Goal: Transaction & Acquisition: Purchase product/service

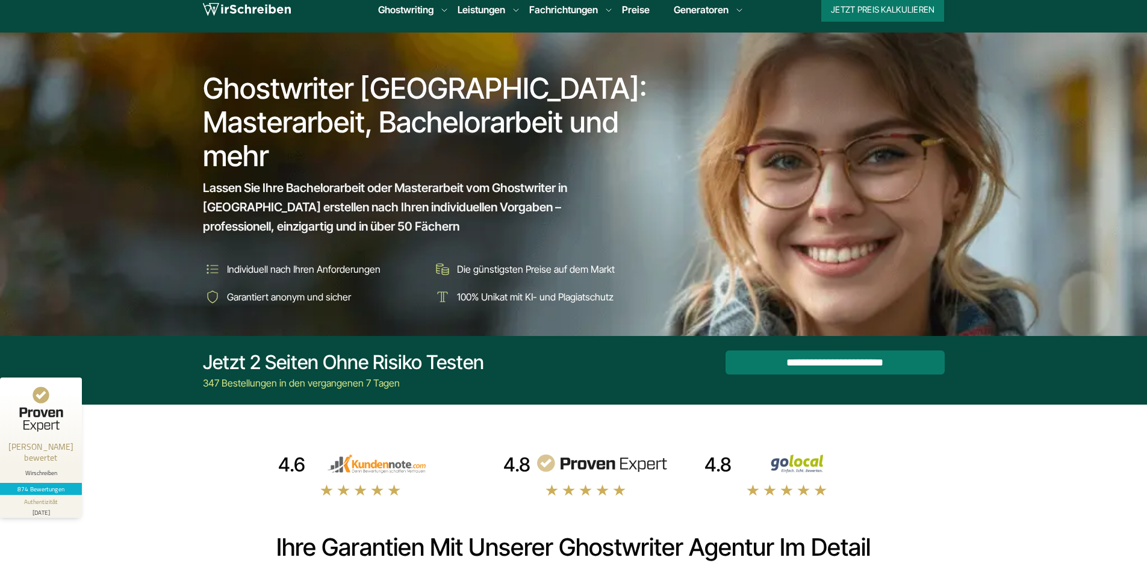
scroll to position [60, 0]
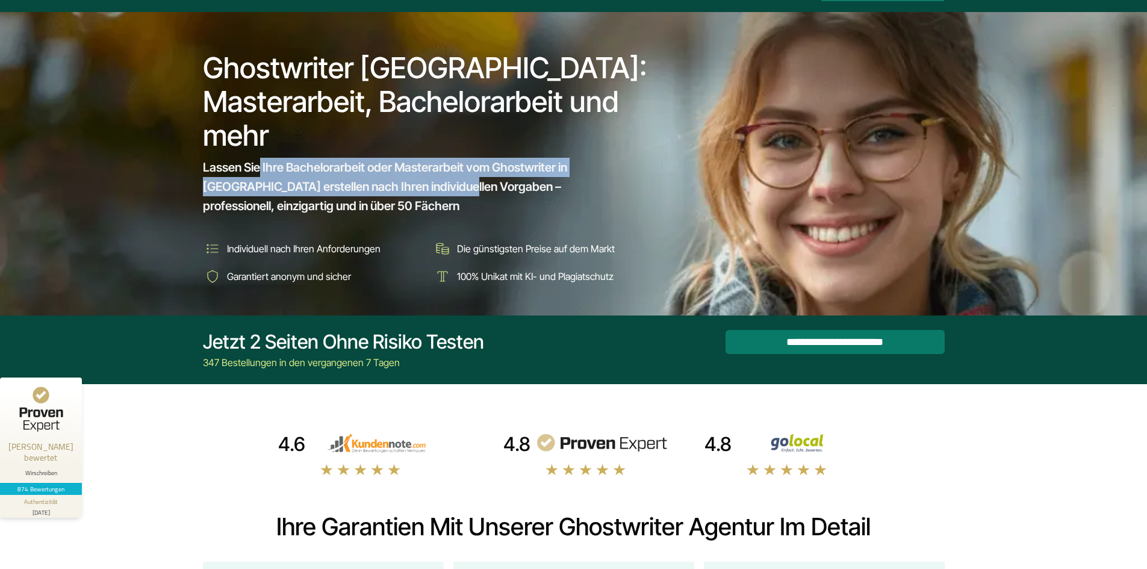
drag, startPoint x: 258, startPoint y: 169, endPoint x: 395, endPoint y: 189, distance: 138.1
click at [395, 189] on span "Lassen Sie Ihre Bachelorarbeit oder Masterarbeit vom Ghostwriter in Österreich …" at bounding box center [418, 187] width 430 height 58
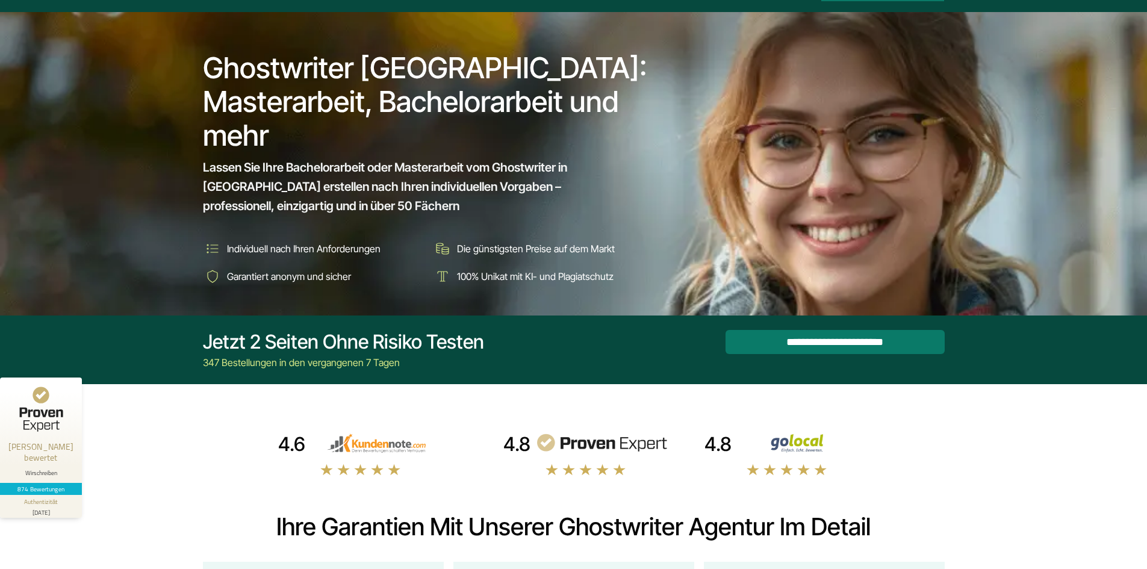
click at [438, 189] on span "Lassen Sie Ihre Bachelorarbeit oder Masterarbeit vom Ghostwriter in Österreich …" at bounding box center [418, 187] width 430 height 58
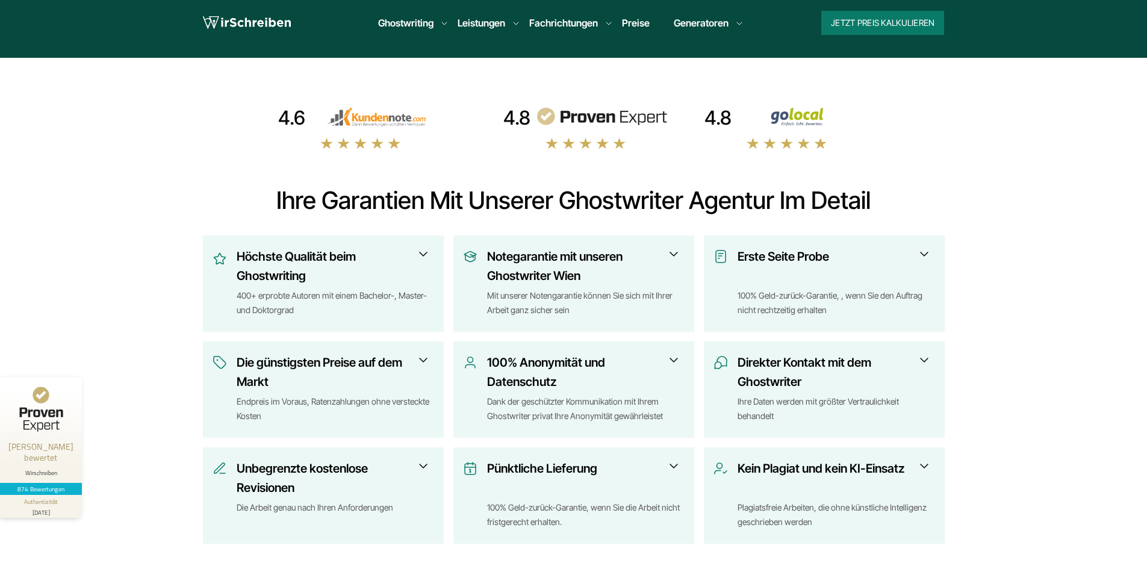
scroll to position [361, 0]
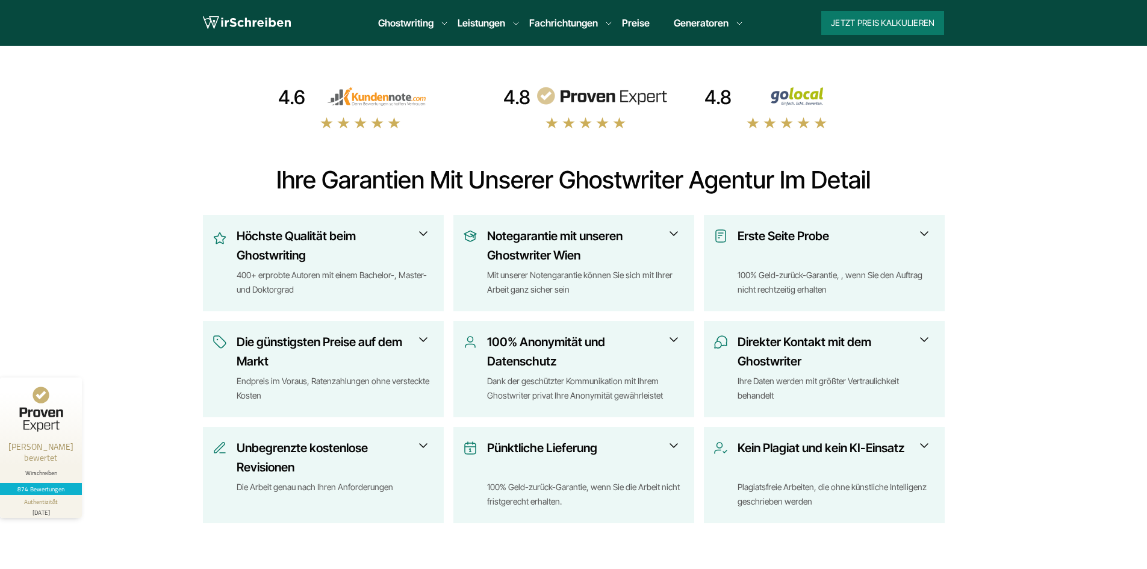
click at [413, 335] on h3 "Die günstigsten Preise auf dem Markt" at bounding box center [332, 351] width 190 height 39
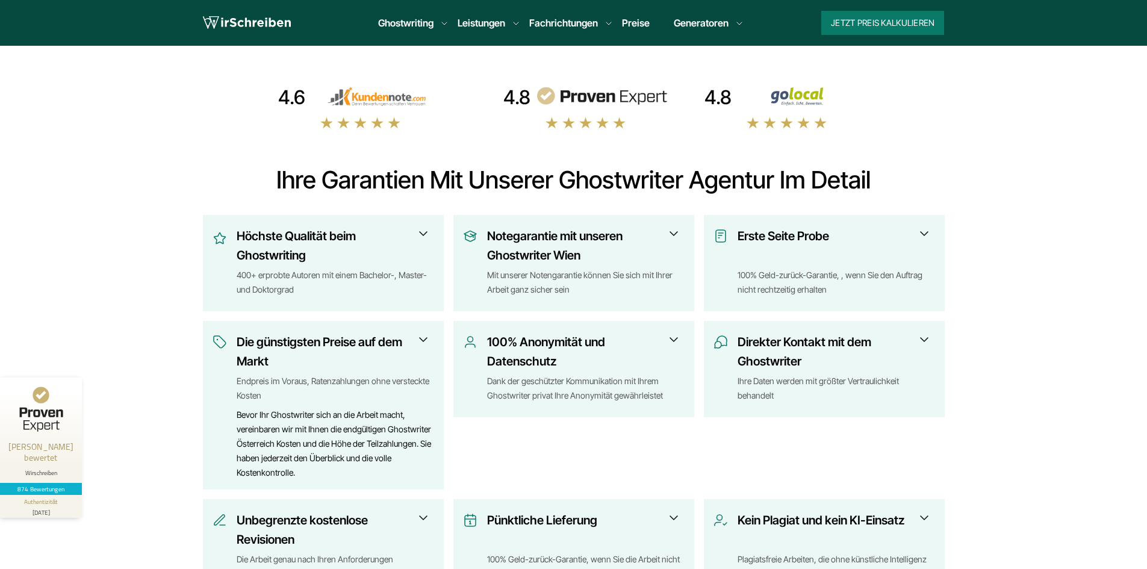
click at [416, 335] on span at bounding box center [423, 339] width 14 height 14
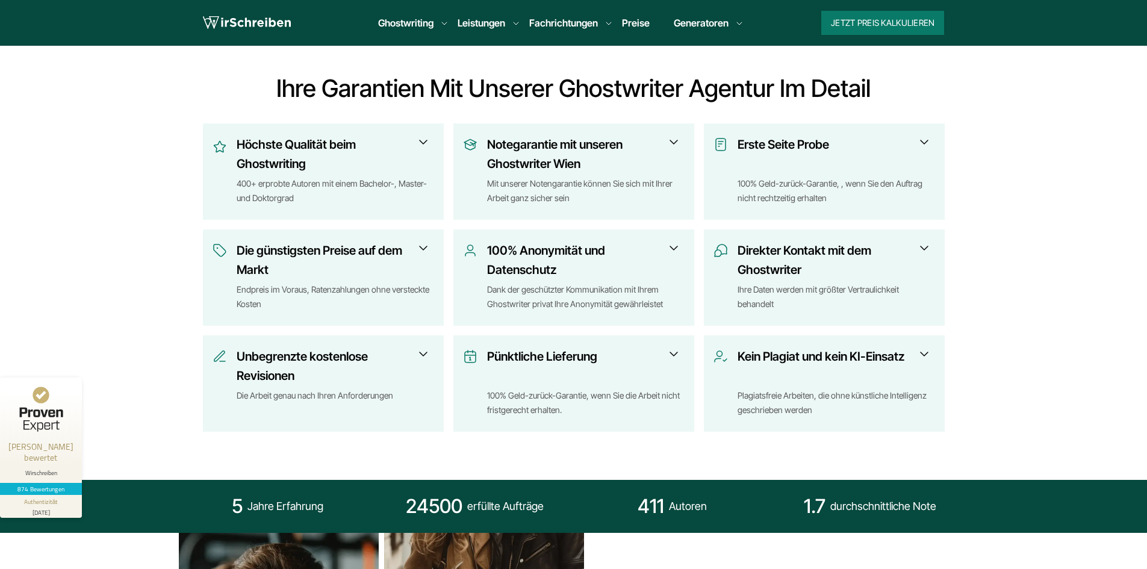
scroll to position [481, 0]
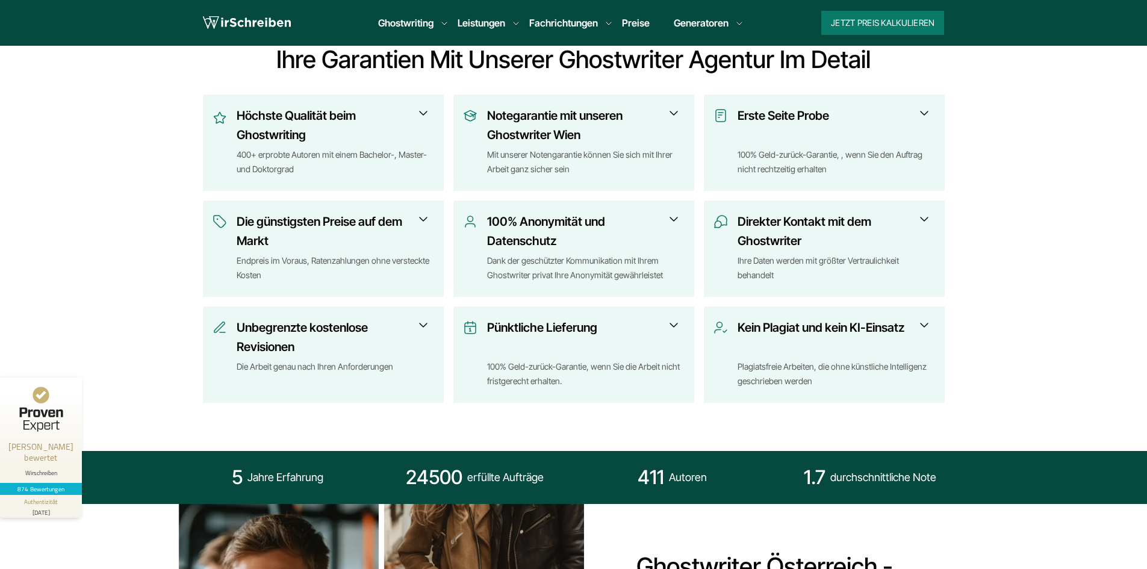
click at [680, 324] on span at bounding box center [673, 325] width 14 height 14
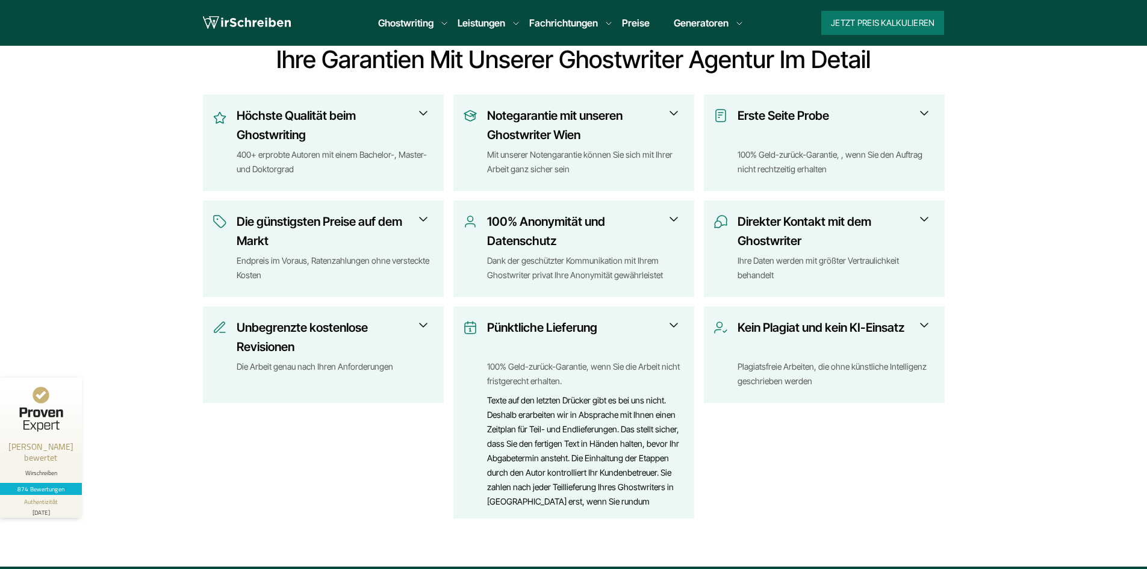
click at [680, 324] on span at bounding box center [673, 325] width 14 height 14
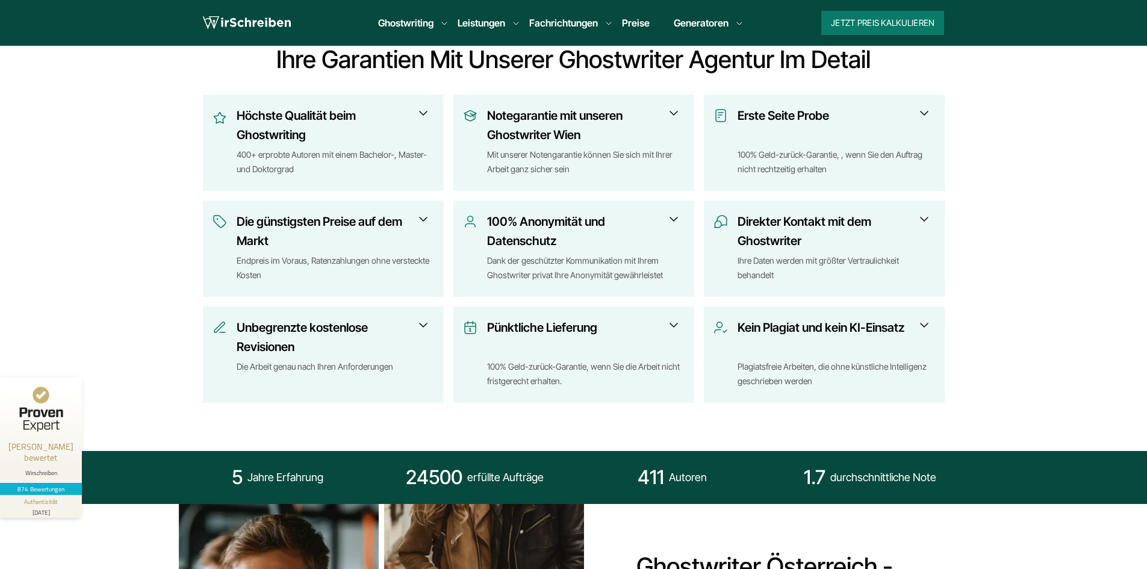
click at [908, 329] on h3 "Kein Plagiat und kein KI-Einsatz" at bounding box center [832, 337] width 190 height 39
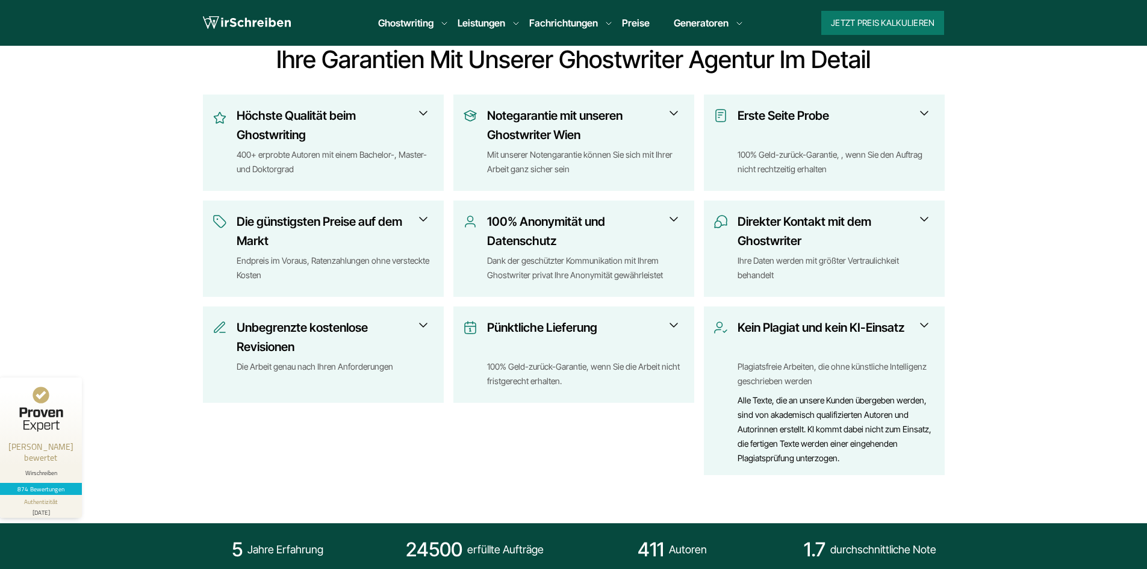
click at [908, 329] on h3 "Kein Plagiat und kein KI-Einsatz" at bounding box center [832, 337] width 190 height 39
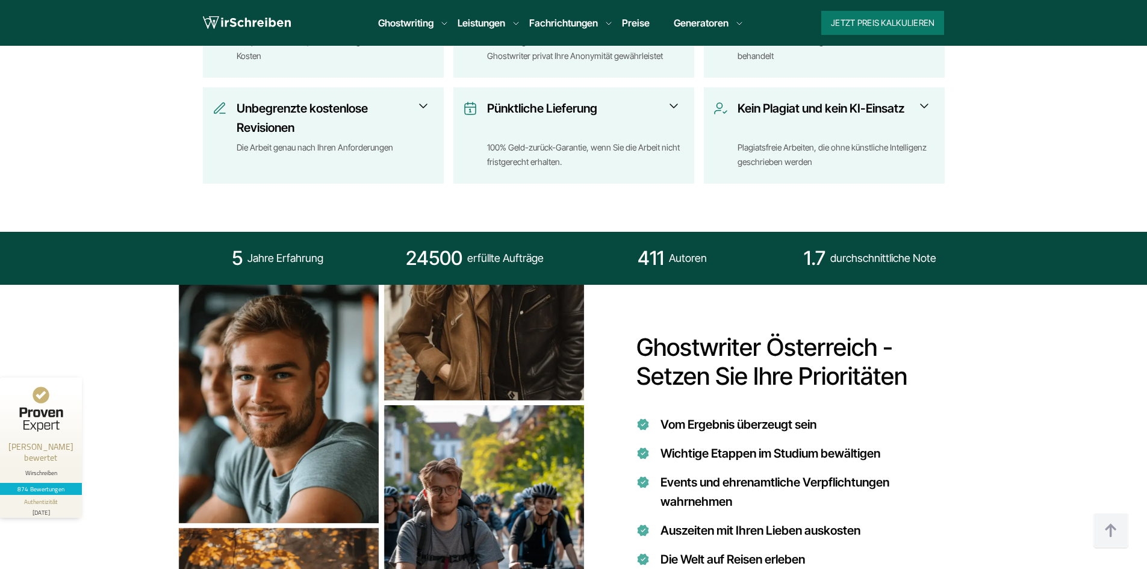
scroll to position [722, 0]
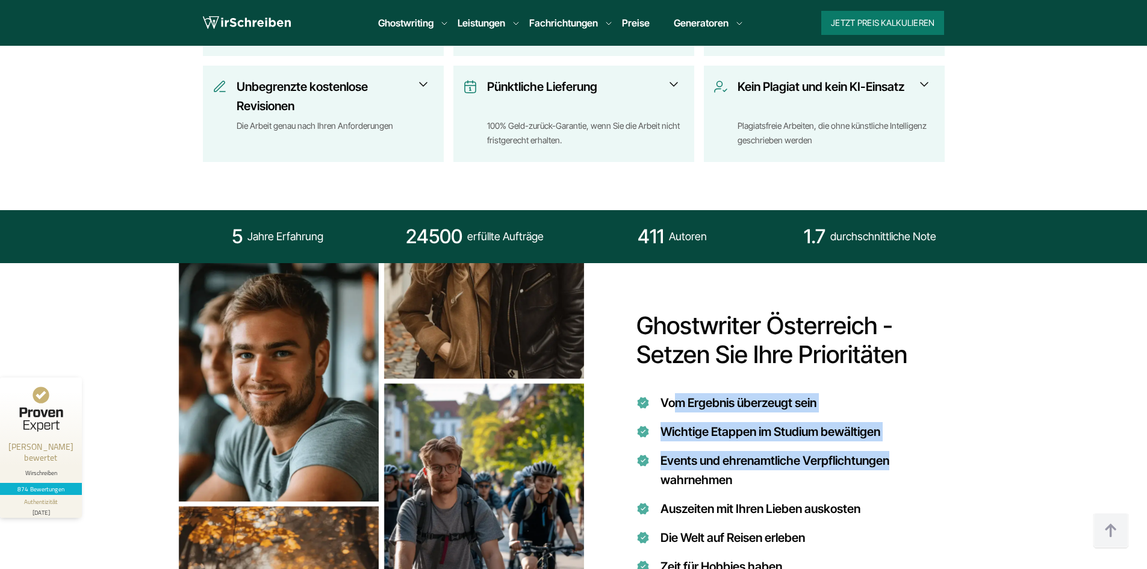
drag, startPoint x: 674, startPoint y: 400, endPoint x: 931, endPoint y: 445, distance: 261.0
click at [931, 445] on ul "Vom Ergebnis überzeugt sein Wichtige Etappen im Studium bewältigen Events und e…" at bounding box center [795, 484] width 318 height 183
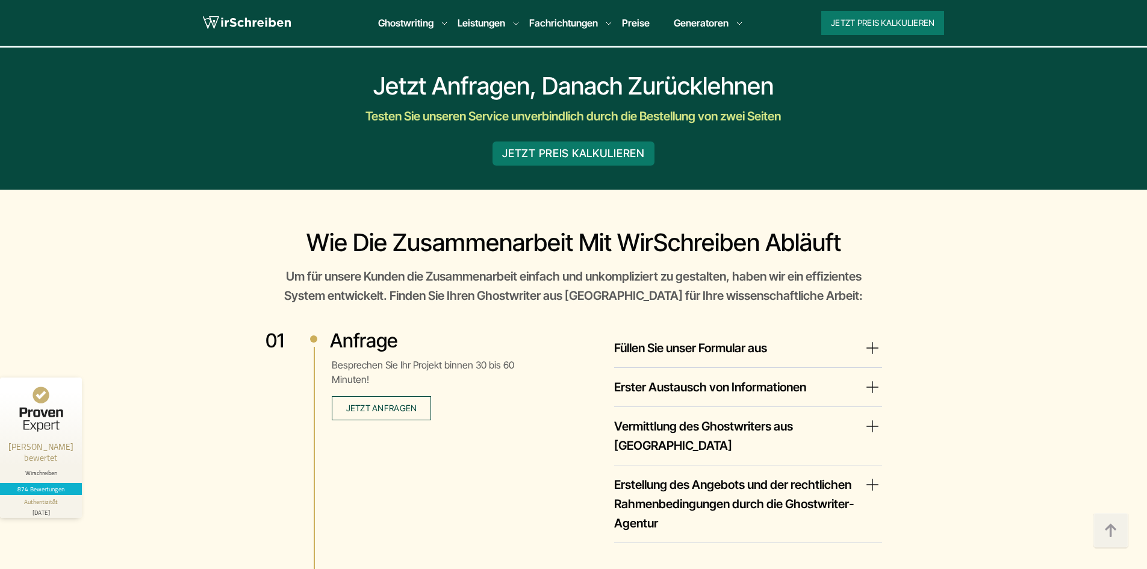
scroll to position [1866, 0]
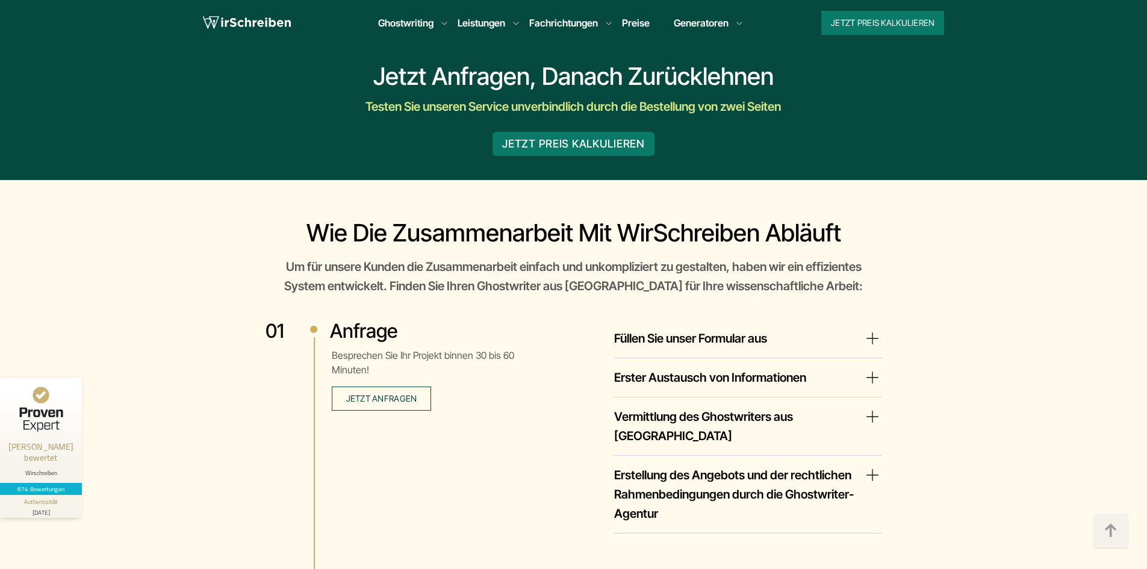
click at [856, 419] on summary "Vermittlung des Ghostwriters aus Österreich" at bounding box center [748, 426] width 268 height 39
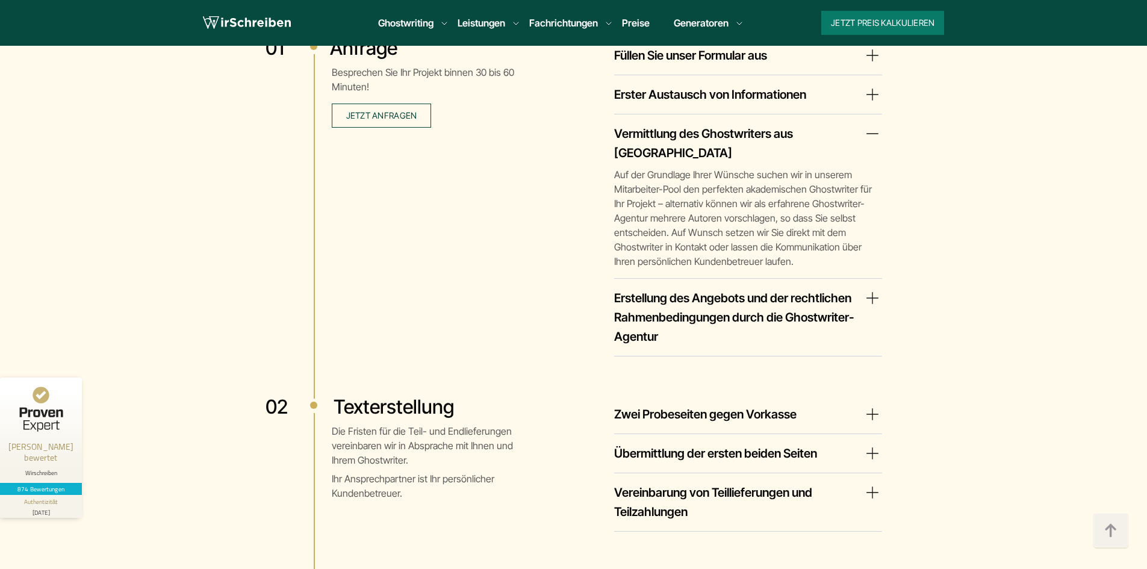
scroll to position [2167, 0]
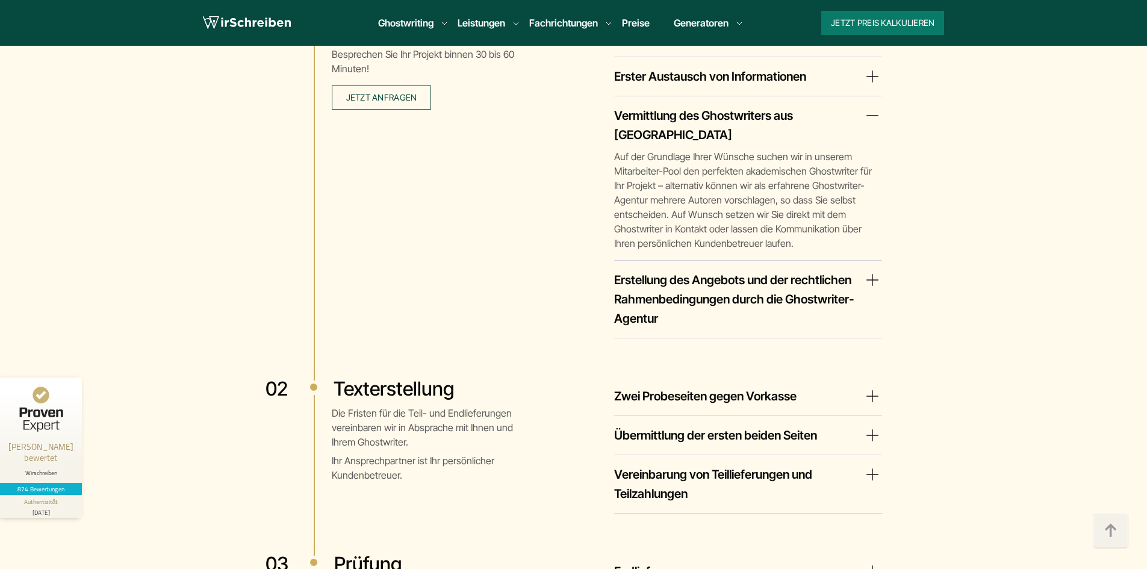
click at [849, 386] on summary "Zwei Probeseiten gegen Vorkasse" at bounding box center [748, 395] width 268 height 19
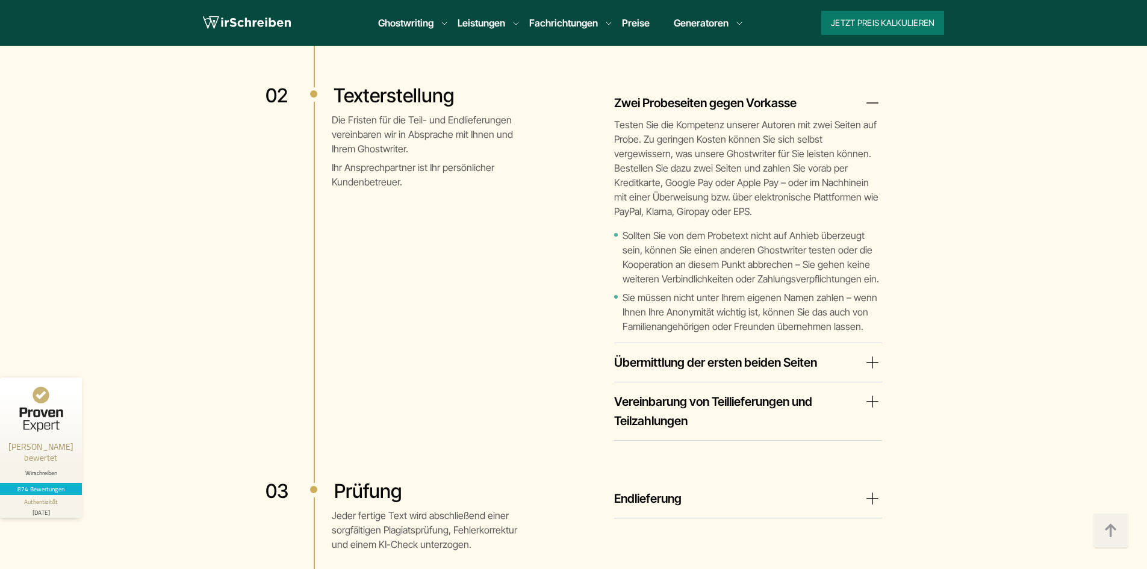
scroll to position [2528, 0]
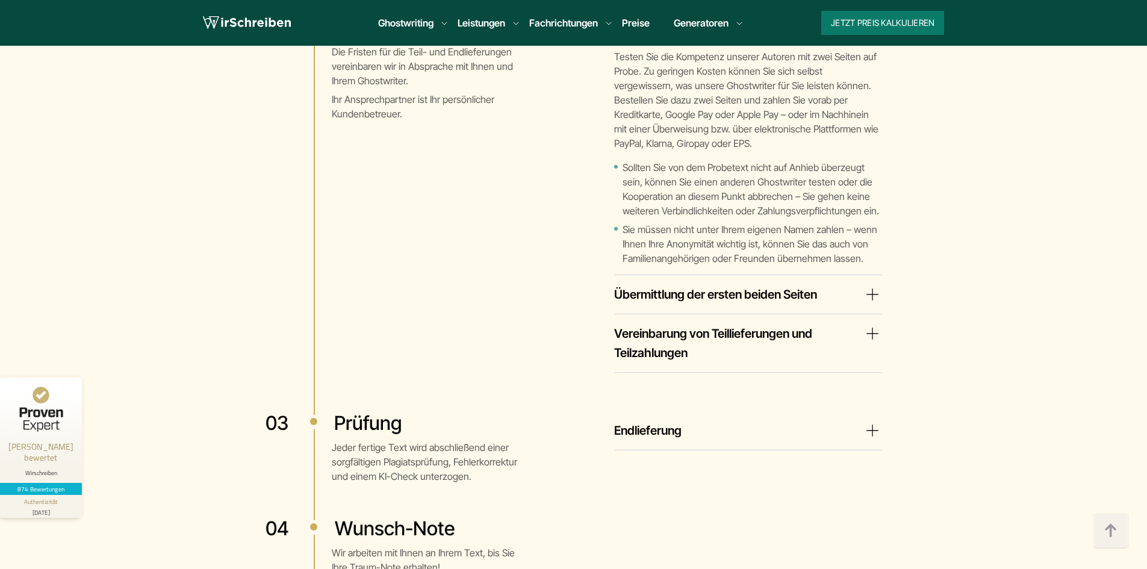
click at [651, 421] on summary "Endlieferung" at bounding box center [748, 430] width 268 height 19
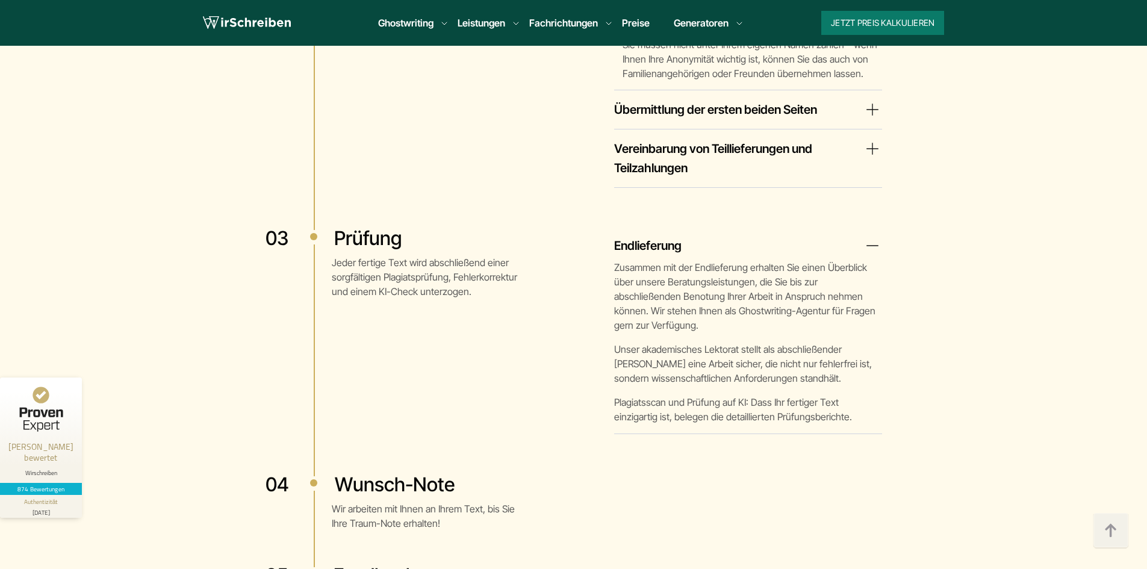
scroll to position [2769, 0]
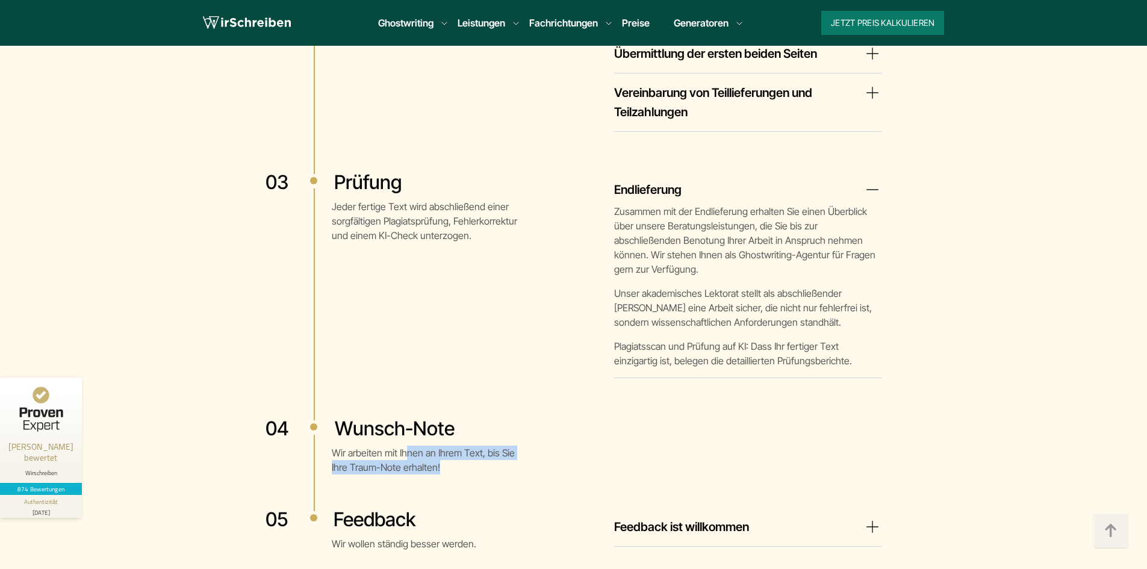
drag, startPoint x: 403, startPoint y: 420, endPoint x: 462, endPoint y: 437, distance: 61.3
click at [462, 445] on p "Wir arbeiten mit Ihnen an Ihrem Text, bis Sie Ihre Traum-Note erhalten!" at bounding box center [426, 459] width 189 height 29
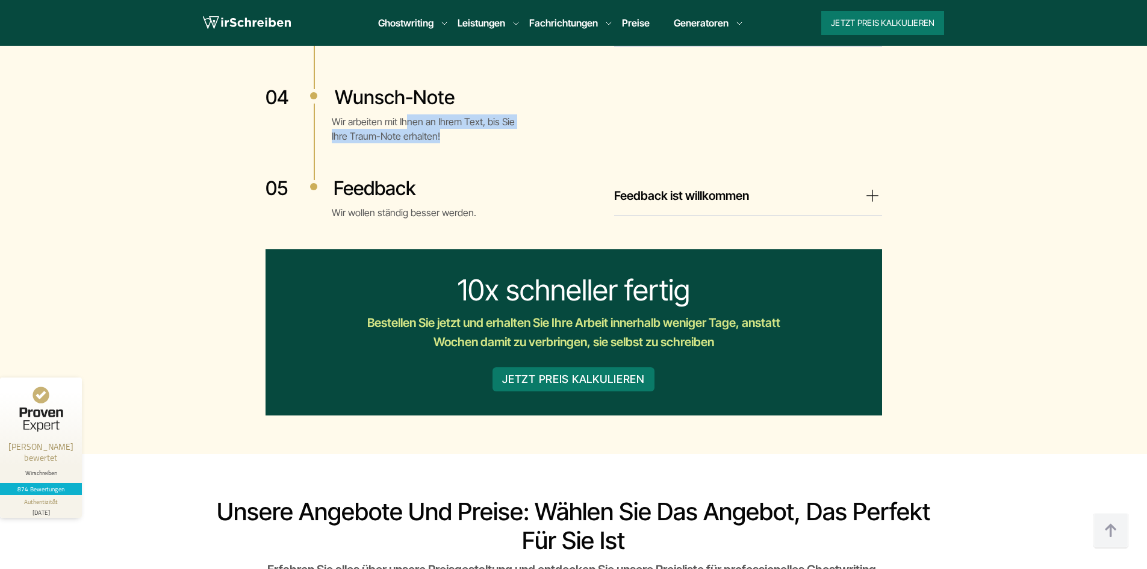
scroll to position [3130, 0]
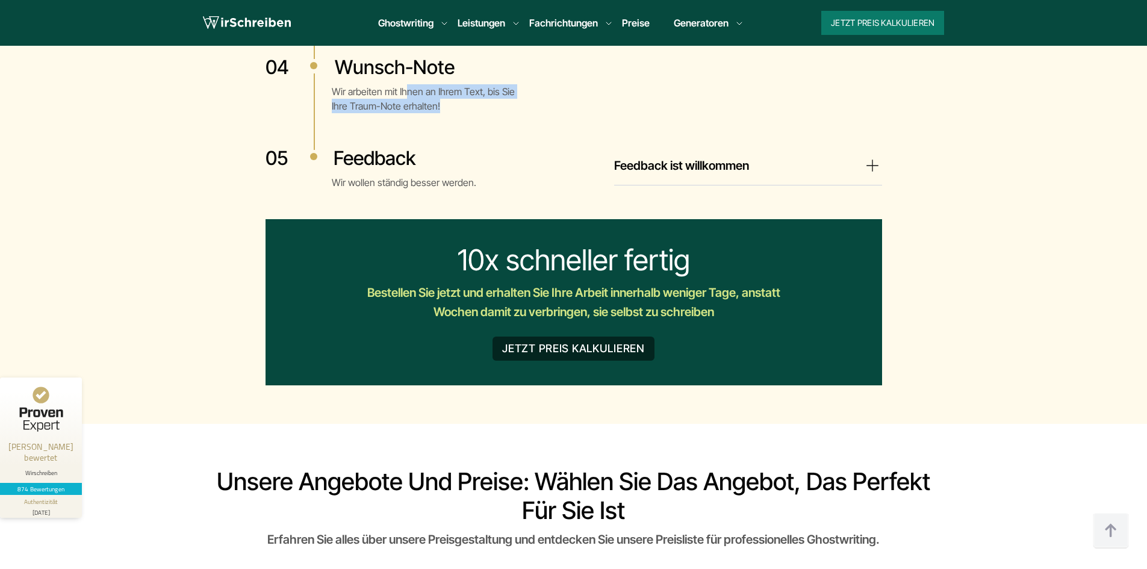
click at [563, 336] on button "JETZT PREIS KALKULIEREN" at bounding box center [573, 348] width 162 height 24
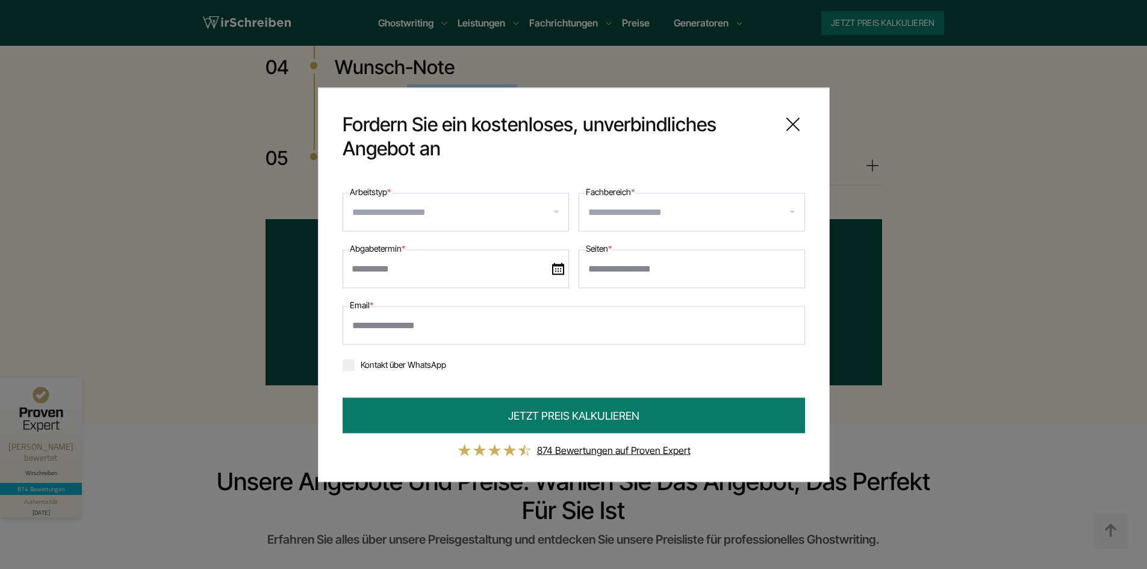
click at [507, 196] on div at bounding box center [455, 212] width 226 height 39
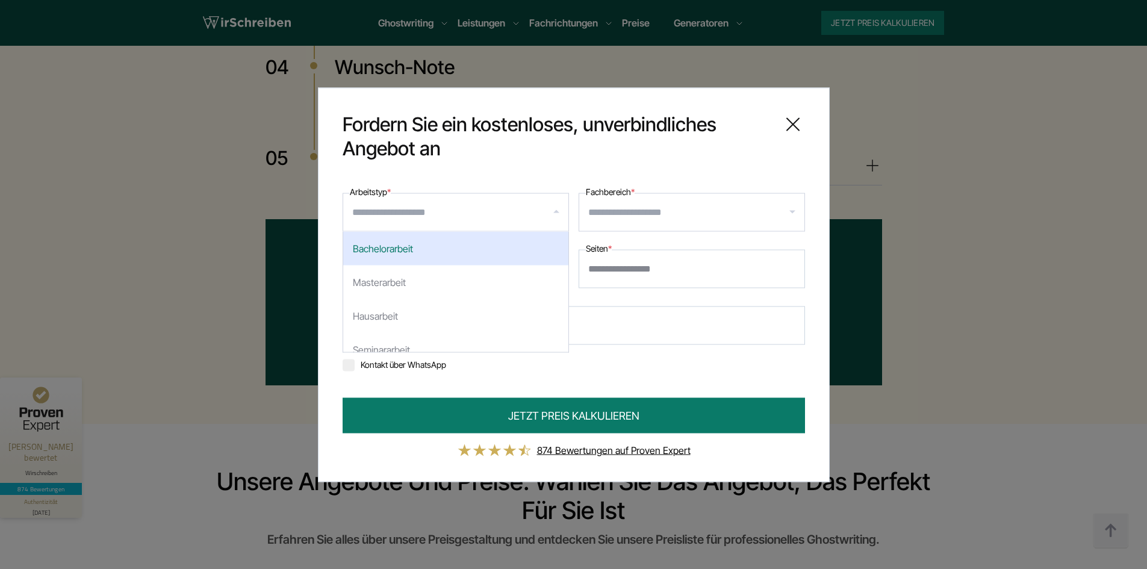
click at [453, 250] on div "Bachelorarbeit" at bounding box center [455, 248] width 225 height 34
select select "**"
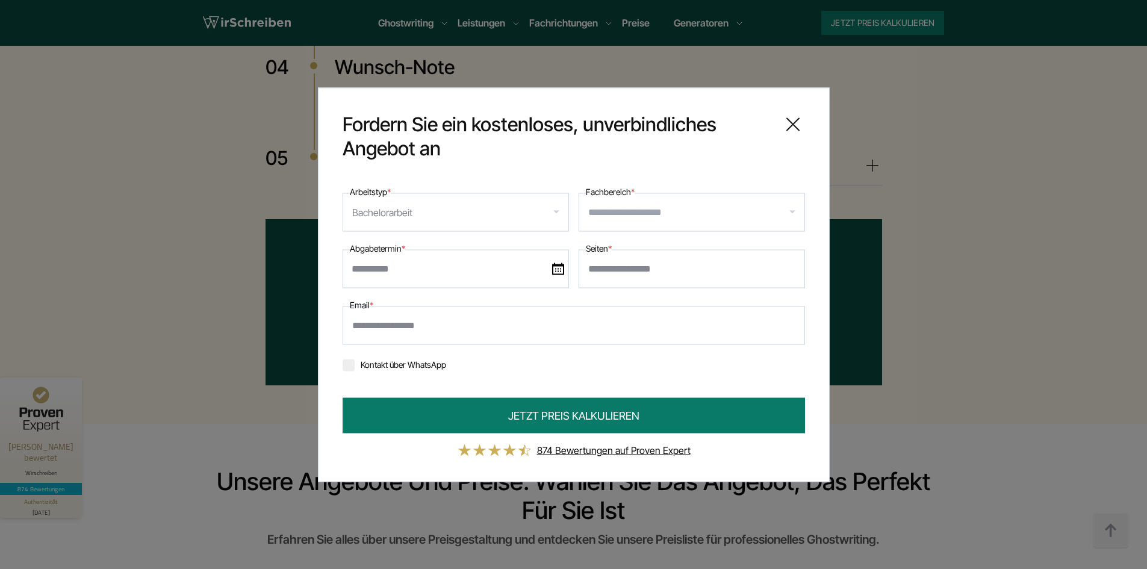
click at [608, 221] on input "Fachbereich *" at bounding box center [696, 211] width 216 height 19
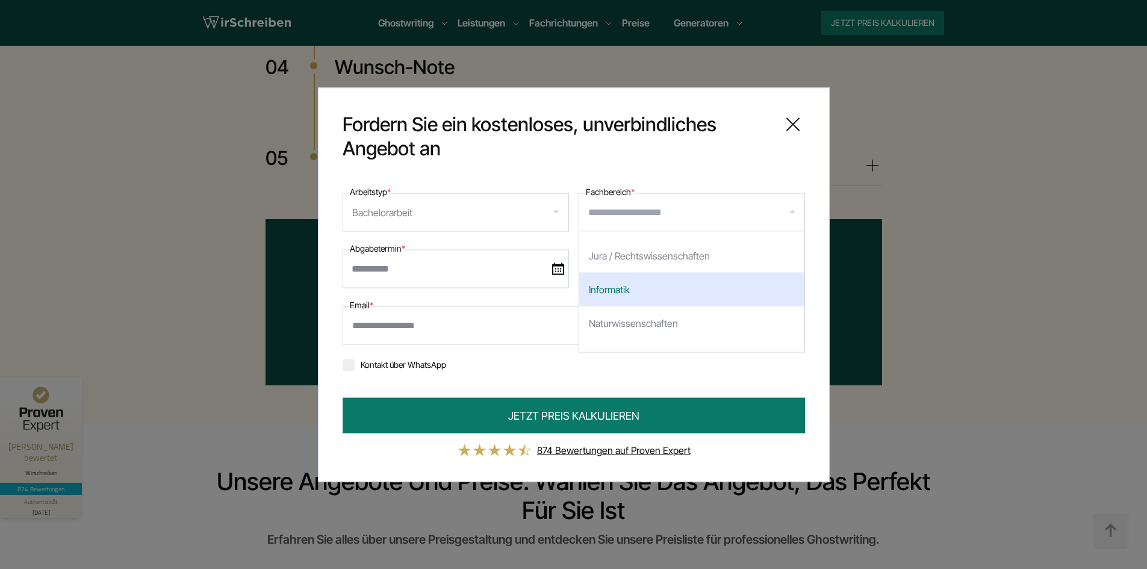
scroll to position [0, 0]
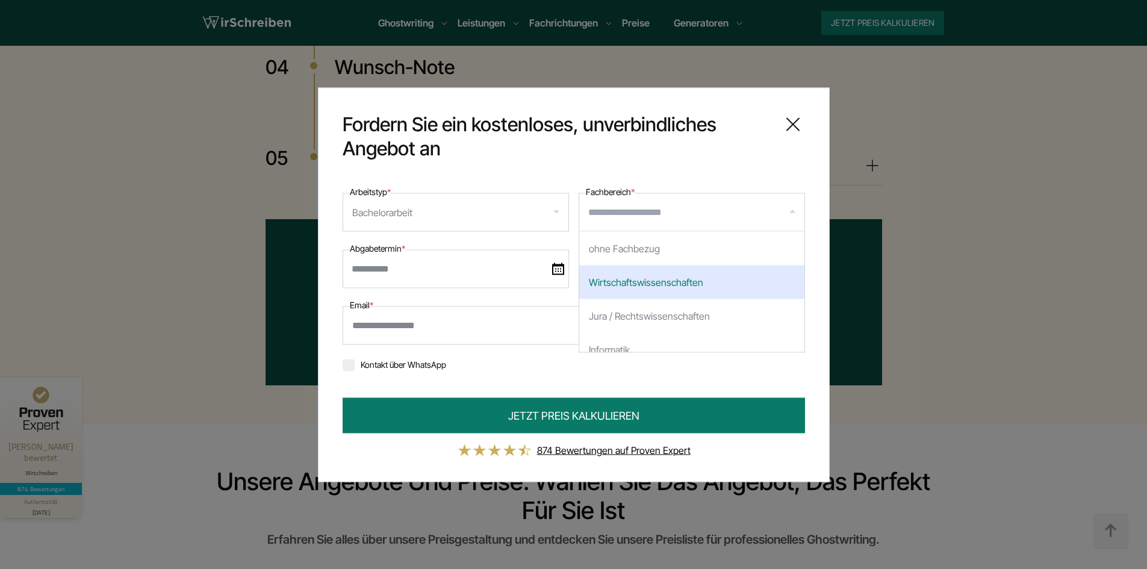
click at [685, 289] on div "Wirtschaftswissenschaften" at bounding box center [691, 282] width 225 height 34
select select "*"
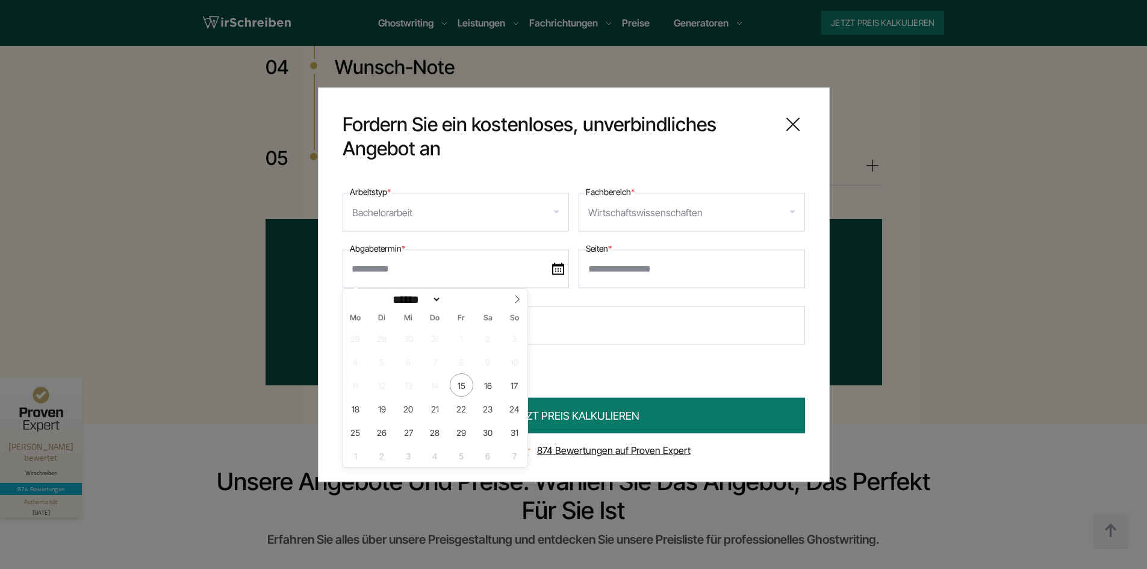
click at [446, 264] on input "text" at bounding box center [455, 268] width 226 height 39
click at [351, 435] on span "25" at bounding box center [355, 431] width 23 height 23
type input "**********"
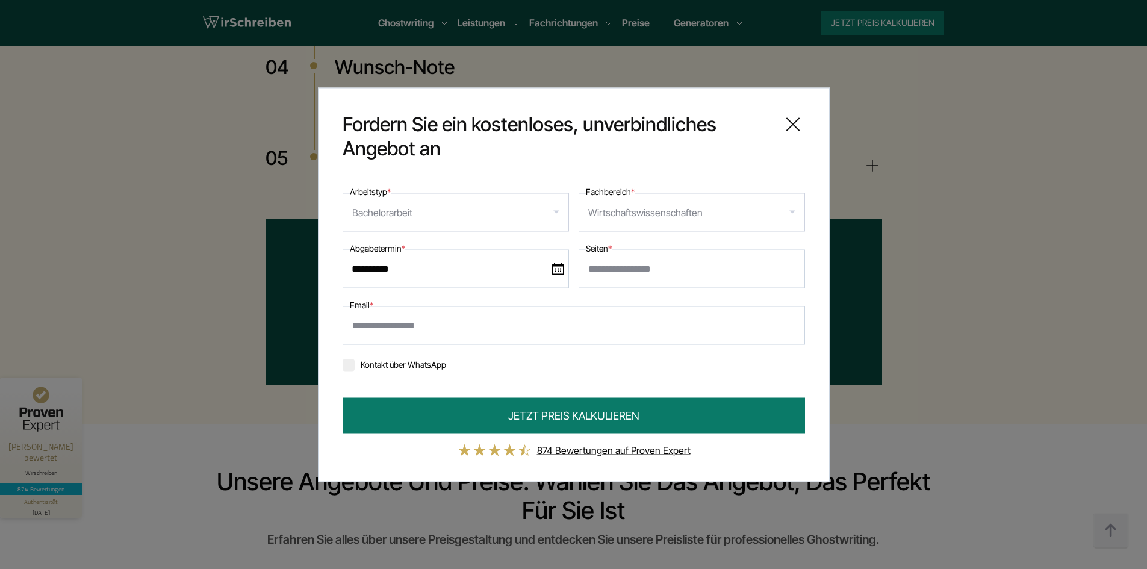
click at [611, 267] on input "Seiten *" at bounding box center [691, 268] width 226 height 39
type input "*"
click at [790, 267] on input "*" at bounding box center [691, 268] width 226 height 39
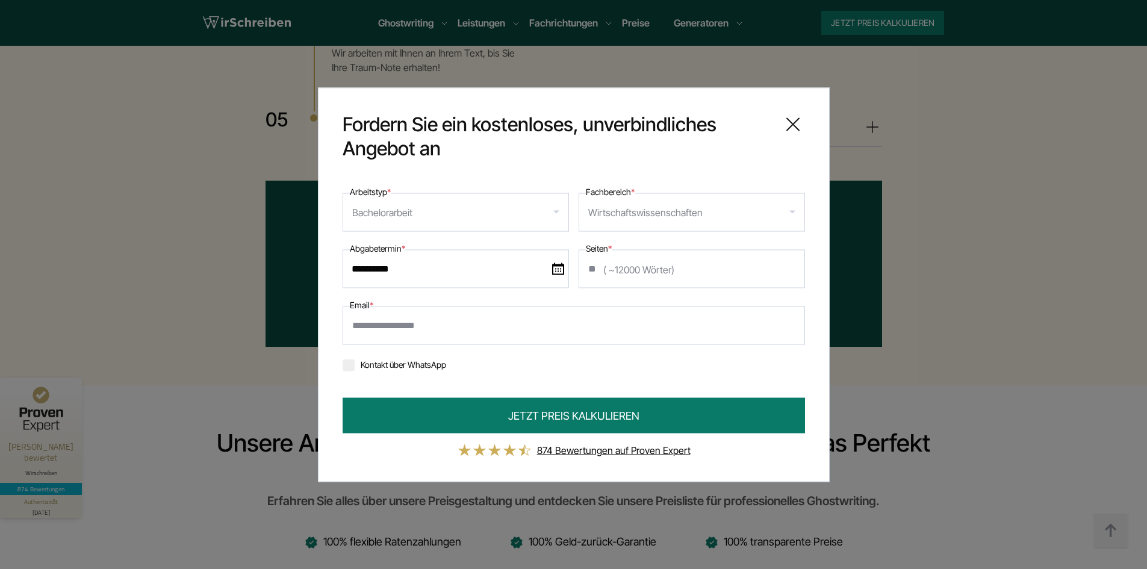
scroll to position [3190, 0]
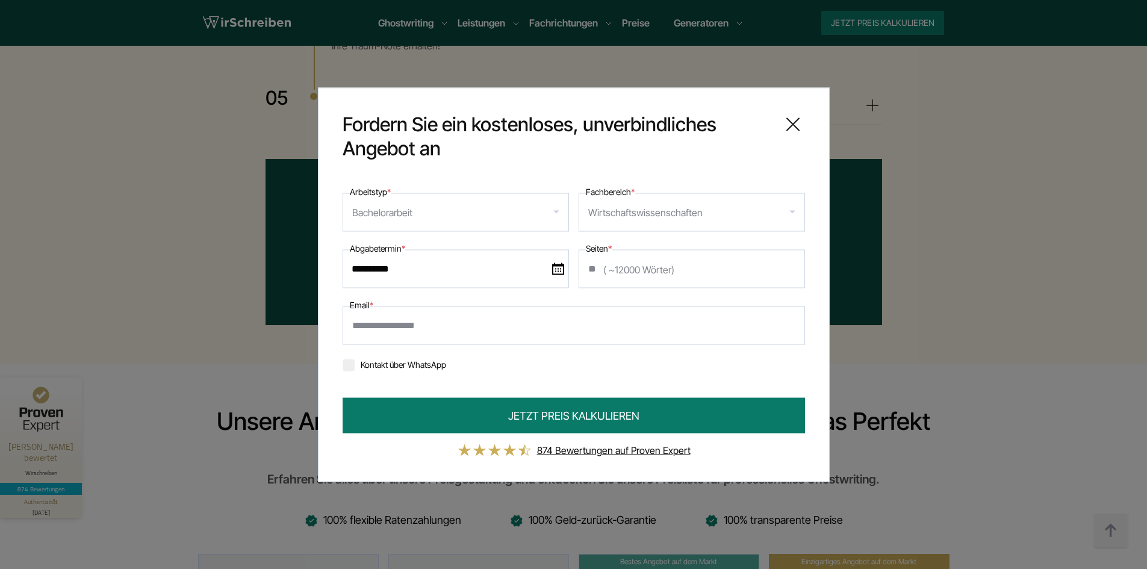
type input "**"
click at [396, 333] on input "Email *" at bounding box center [573, 325] width 462 height 39
type input "**********"
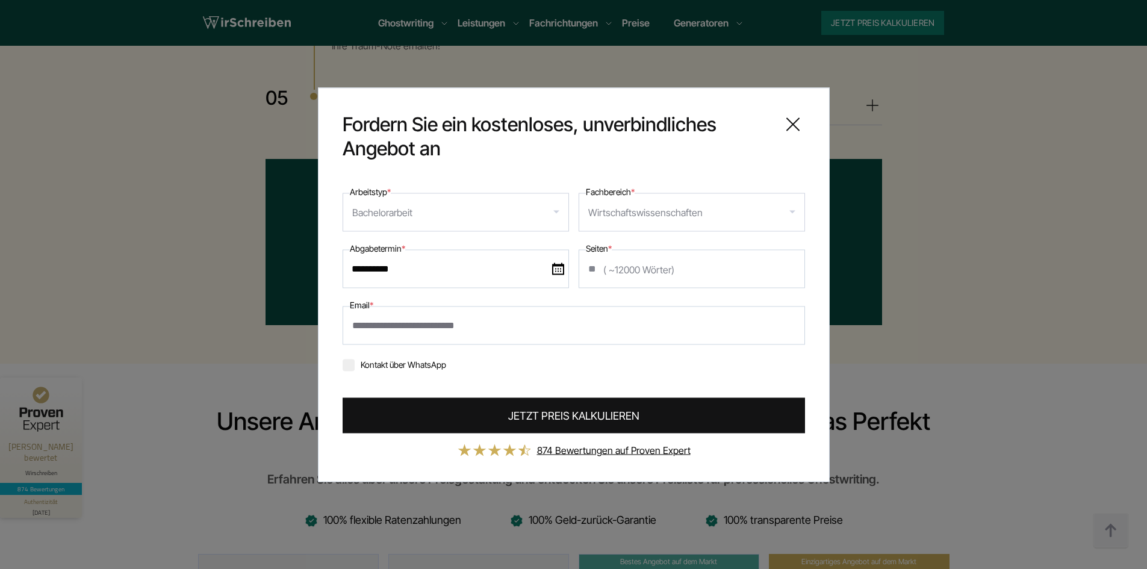
click at [562, 415] on span "JETZT PREIS KALKULIEREN" at bounding box center [573, 415] width 131 height 16
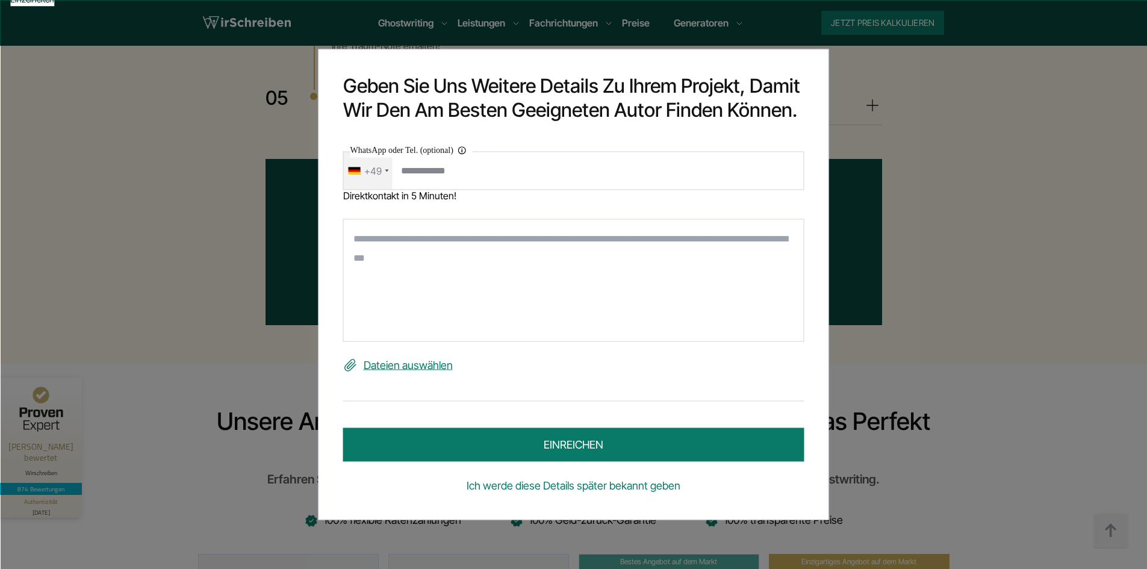
click at [501, 489] on link "Ich werde diese Details später bekannt geben" at bounding box center [573, 485] width 461 height 19
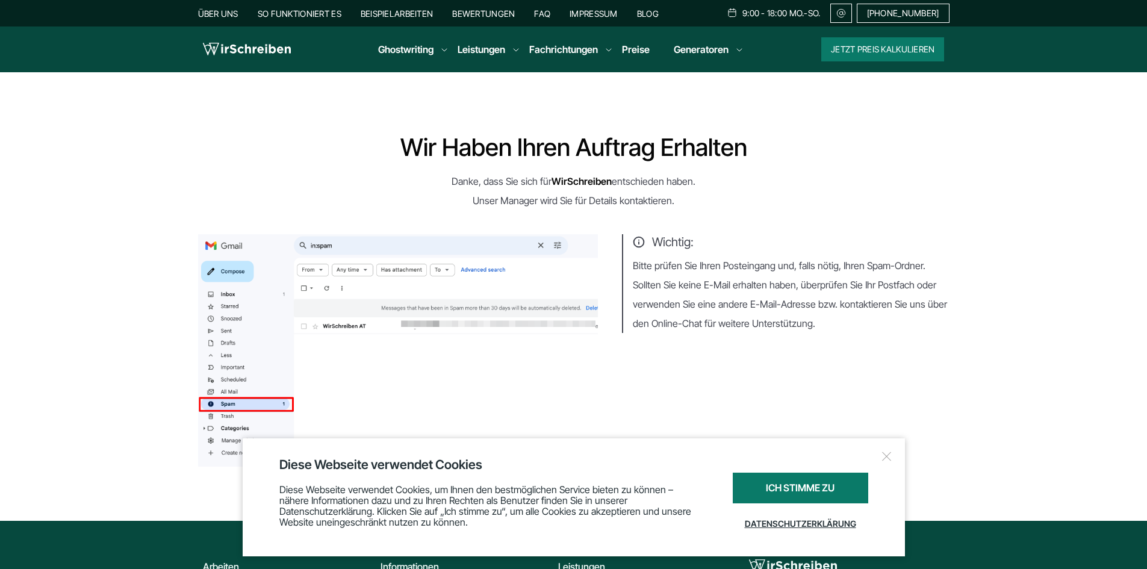
click at [642, 49] on link "Preise" at bounding box center [636, 49] width 28 height 12
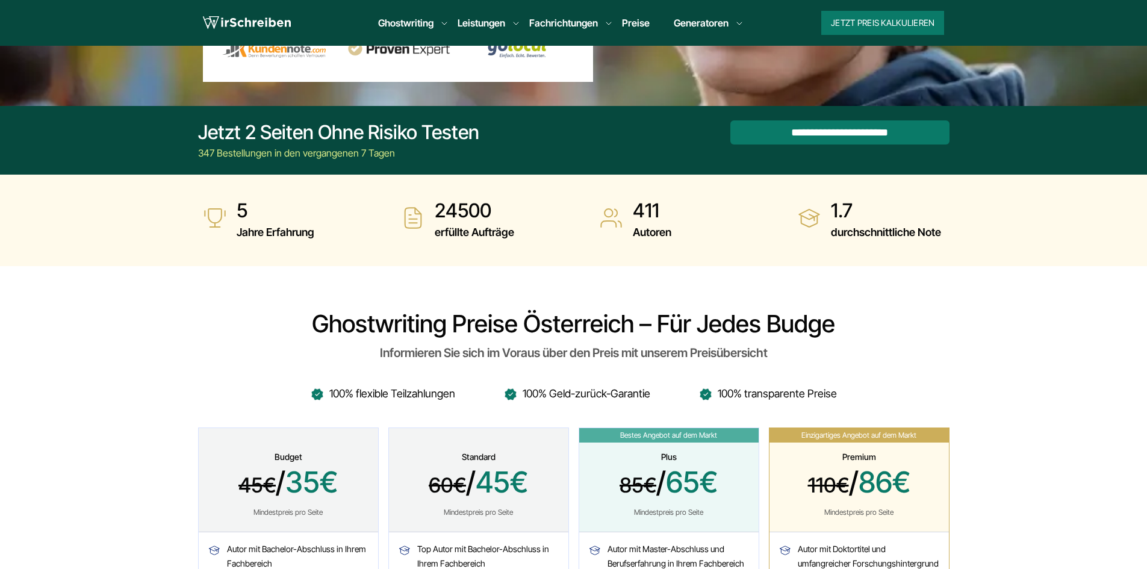
scroll to position [361, 0]
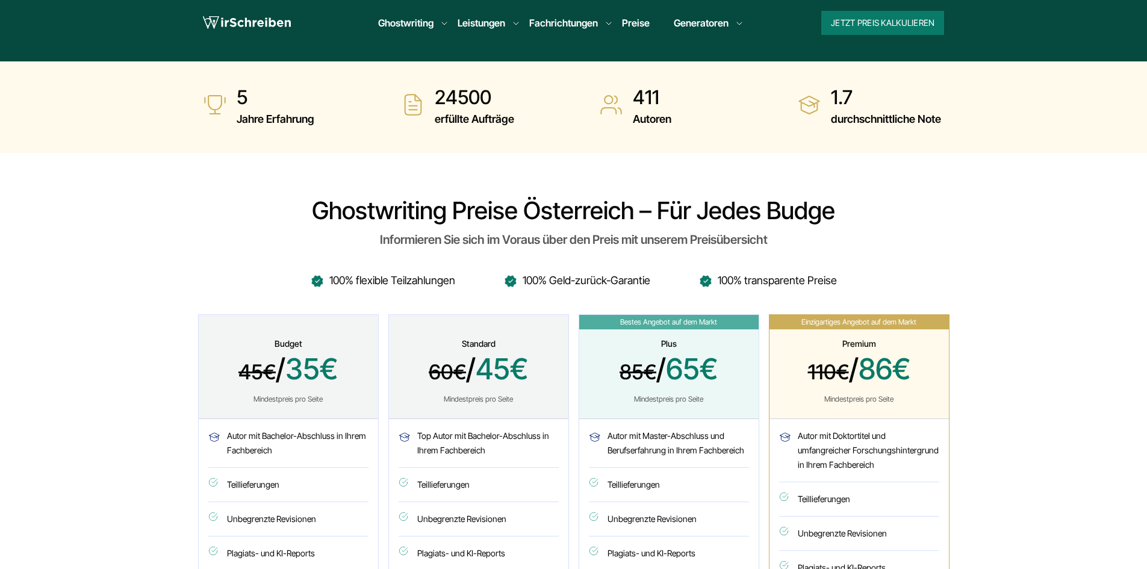
drag, startPoint x: 450, startPoint y: 242, endPoint x: 746, endPoint y: 241, distance: 296.1
click at [716, 244] on div "Informieren Sie sich im Voraus über den Preis mit unserem Preisübersicht" at bounding box center [573, 239] width 751 height 19
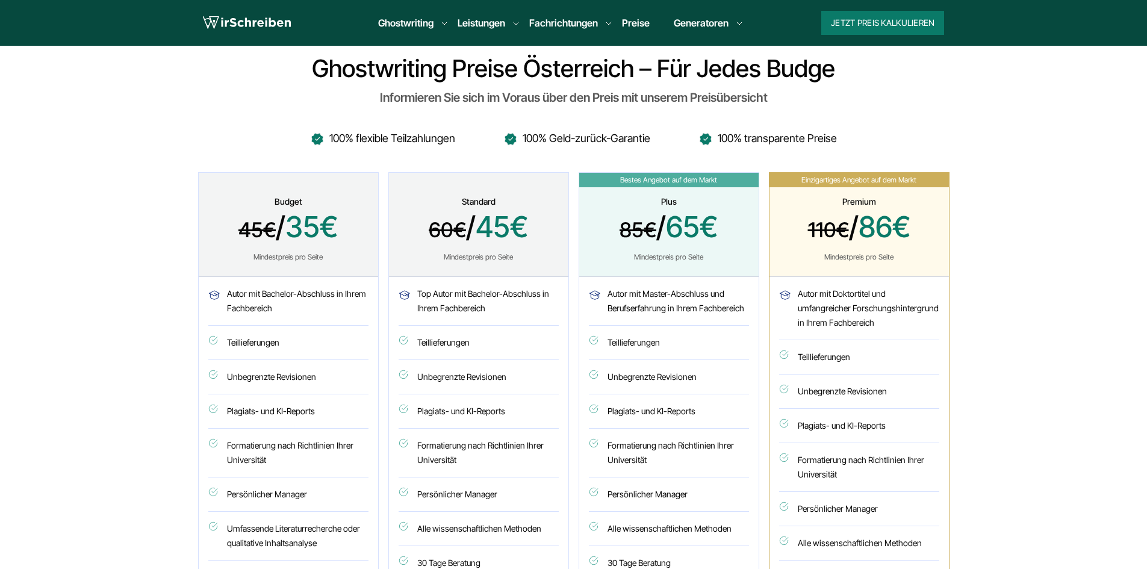
scroll to position [481, 0]
